Goal: Navigation & Orientation: Find specific page/section

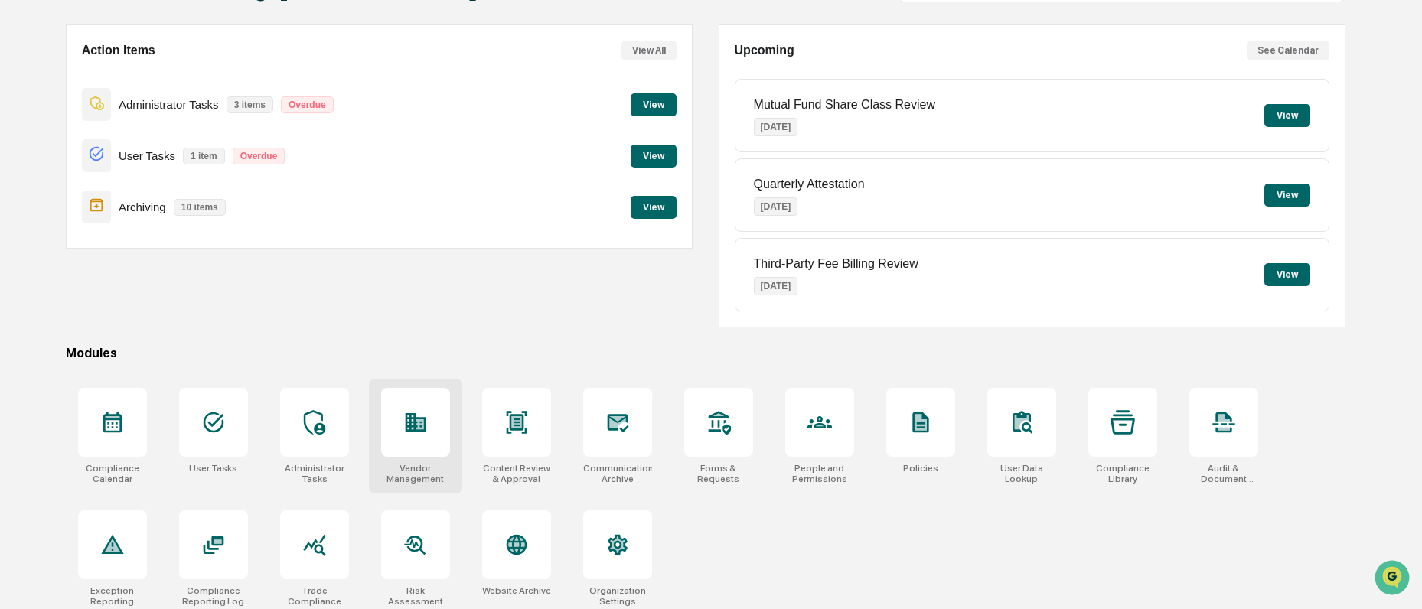
scroll to position [135, 0]
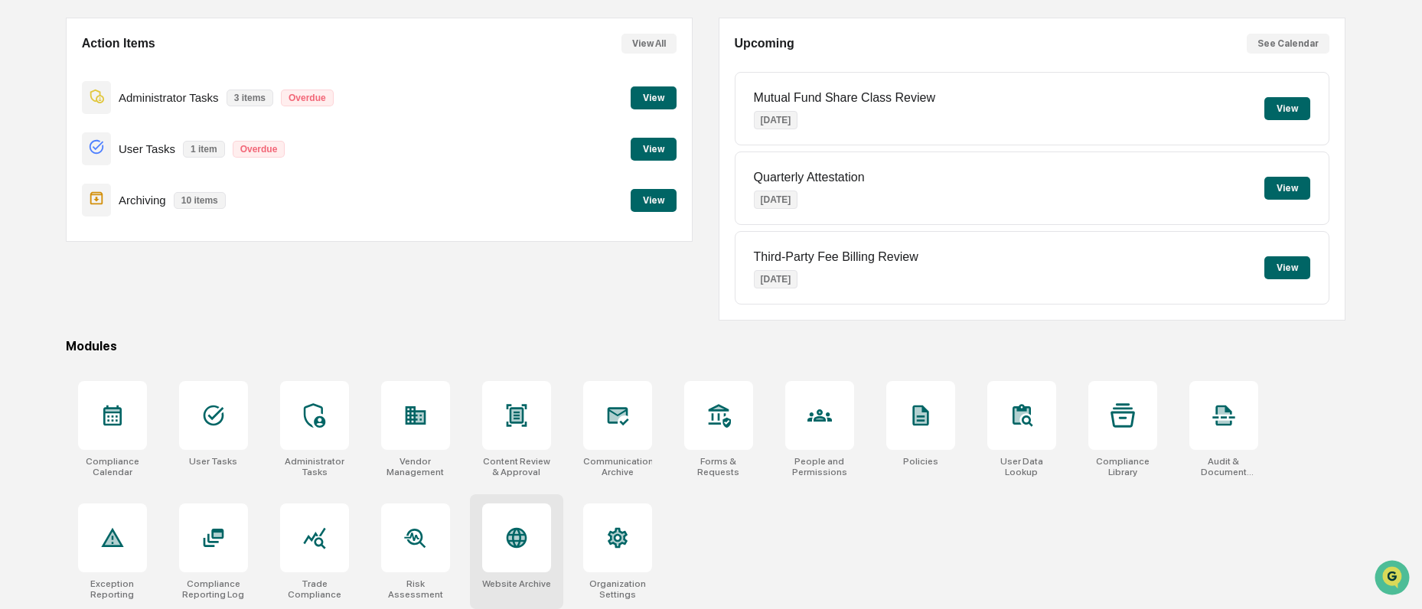
click at [524, 557] on div at bounding box center [516, 538] width 69 height 69
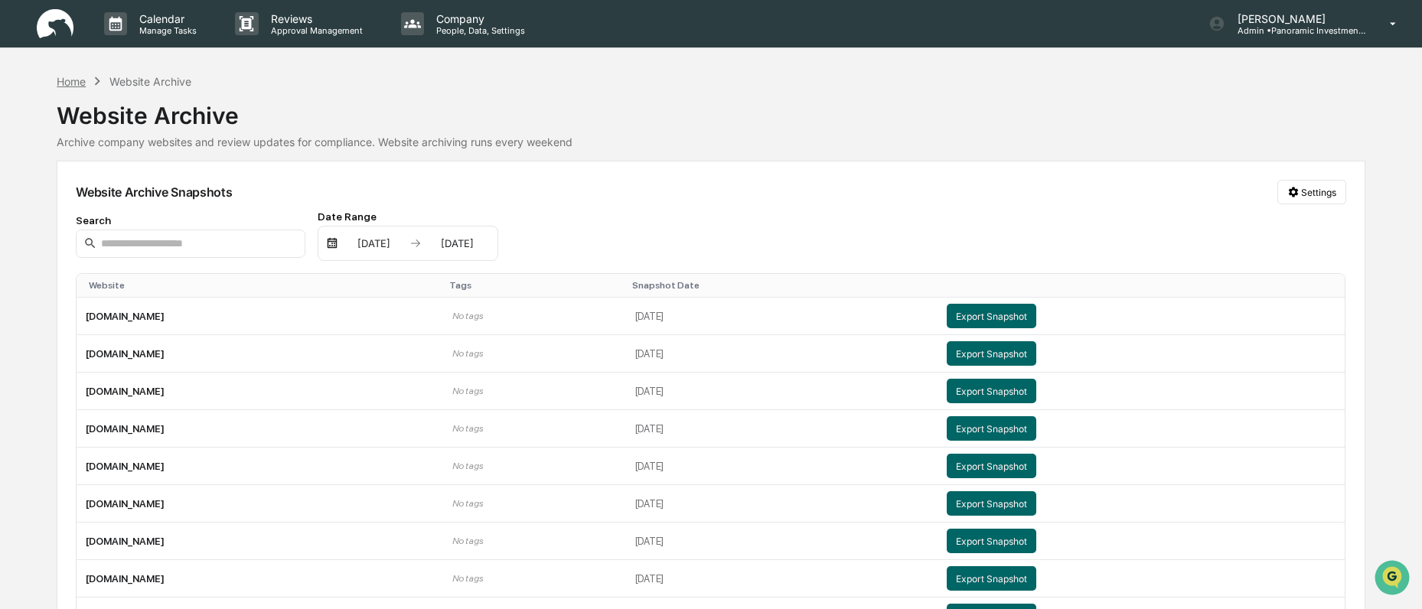
click at [70, 78] on div "Home" at bounding box center [71, 81] width 29 height 13
